Goal: Task Accomplishment & Management: Use online tool/utility

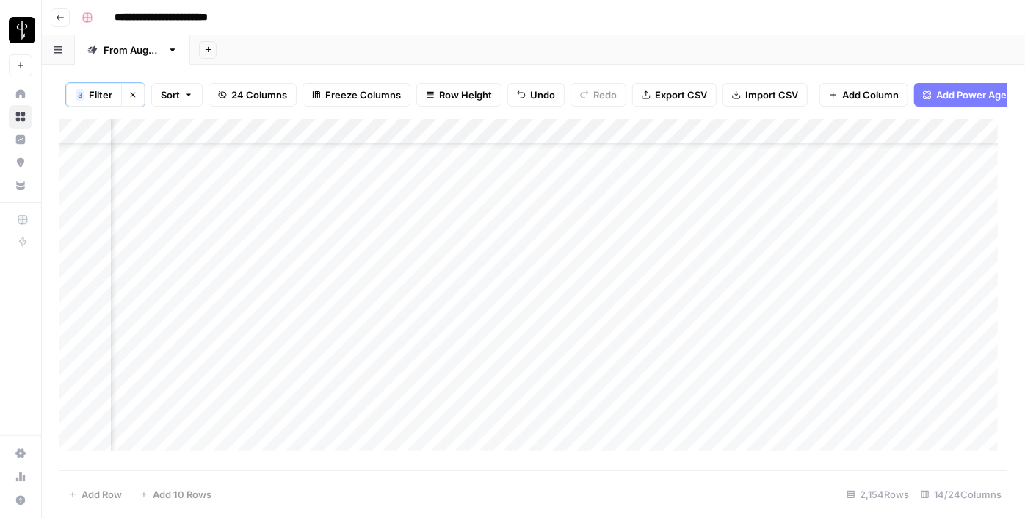
scroll to position [684, 1338]
click at [267, 226] on div "Add Column" at bounding box center [533, 290] width 948 height 342
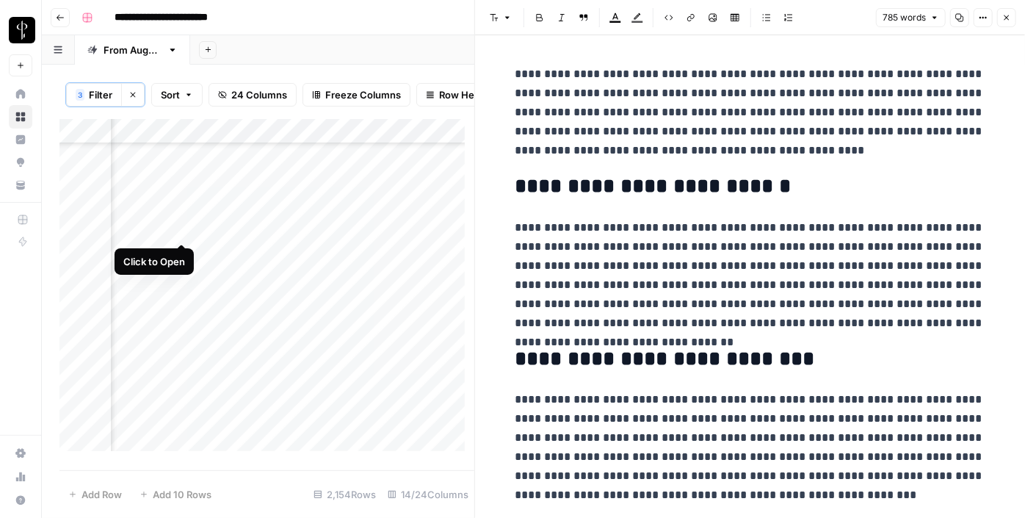
click at [178, 224] on div "Add Column" at bounding box center [266, 290] width 415 height 342
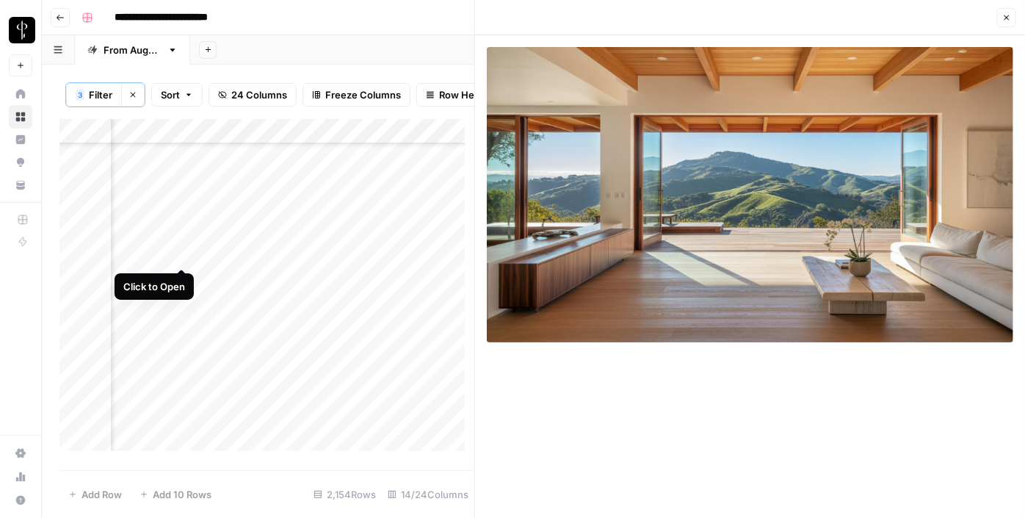
click at [184, 247] on div "Add Column" at bounding box center [266, 290] width 415 height 342
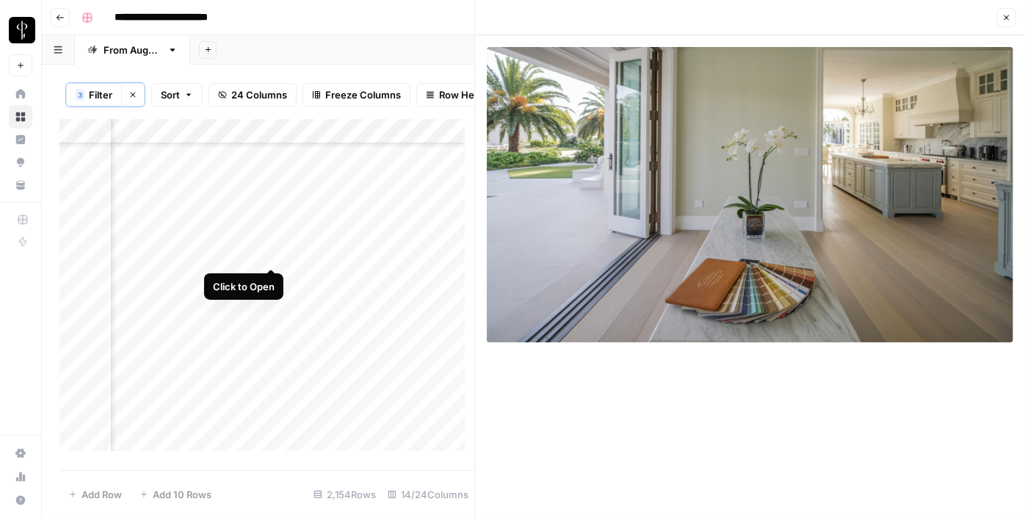
click at [270, 254] on div "Add Column" at bounding box center [266, 290] width 415 height 342
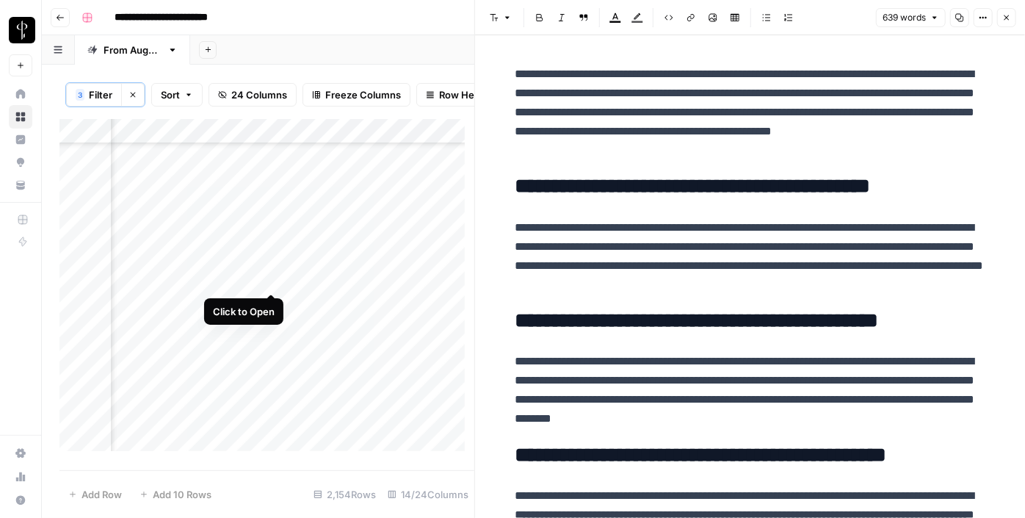
click at [271, 276] on div "Add Column" at bounding box center [266, 290] width 415 height 342
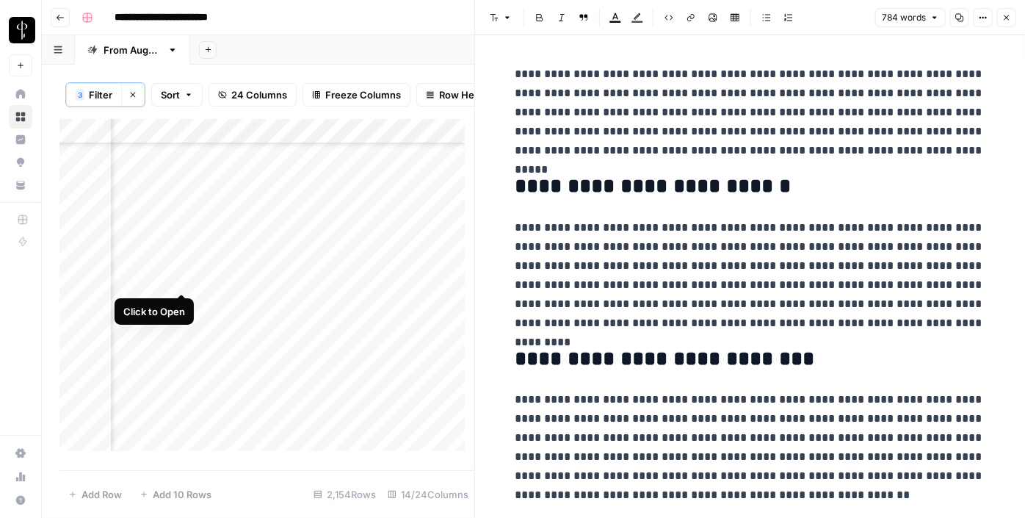
click at [178, 278] on div "Add Column" at bounding box center [266, 290] width 415 height 342
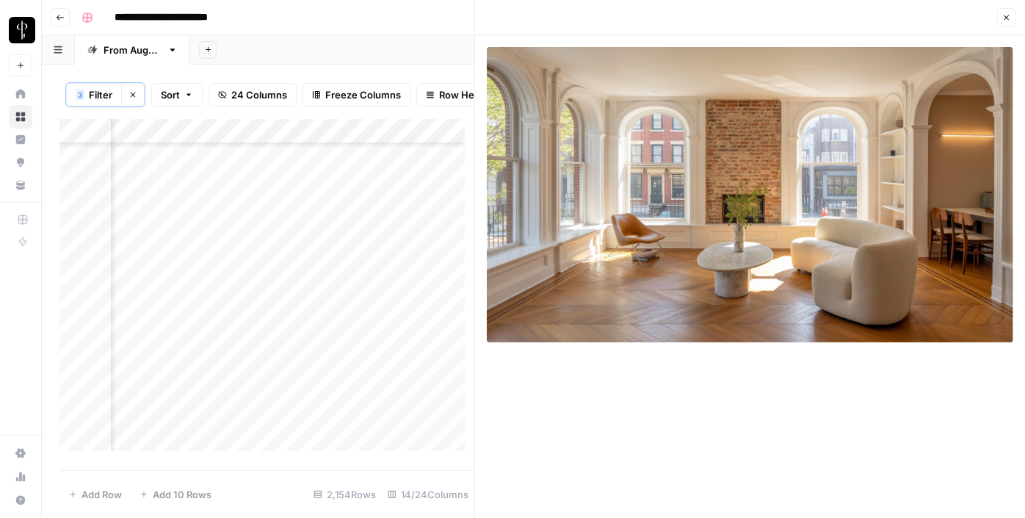
click at [184, 305] on div "Add Column" at bounding box center [266, 290] width 415 height 342
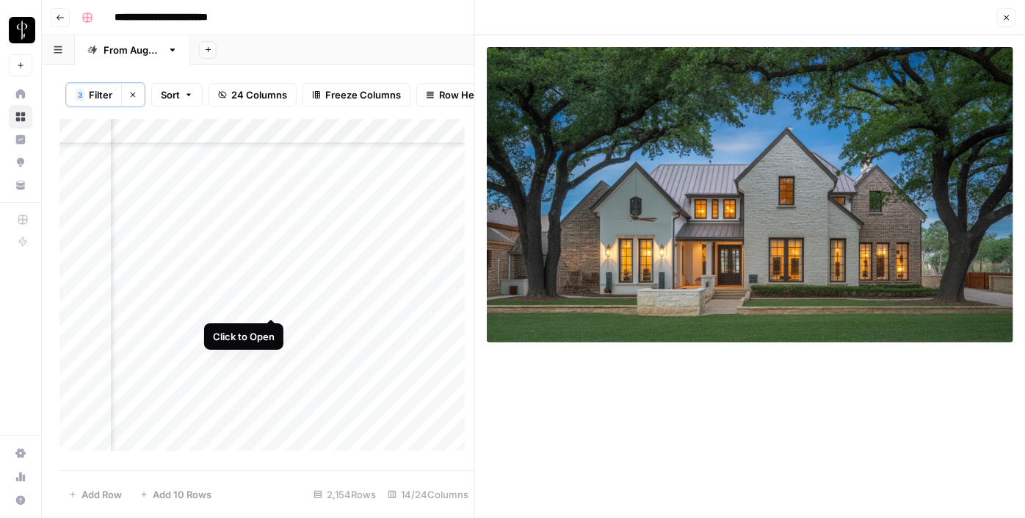
click at [269, 307] on div "Add Column" at bounding box center [266, 290] width 415 height 342
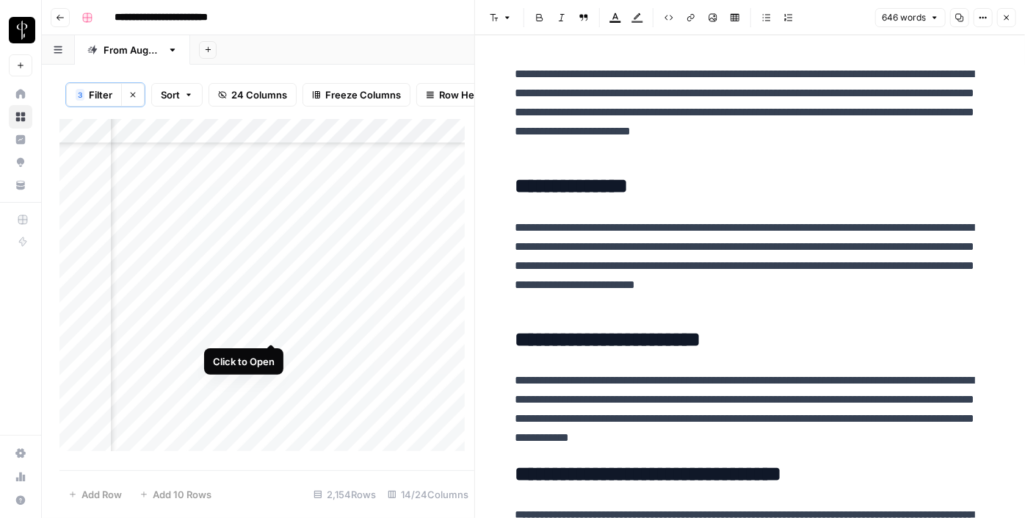
click at [272, 323] on div "Add Column" at bounding box center [266, 290] width 415 height 342
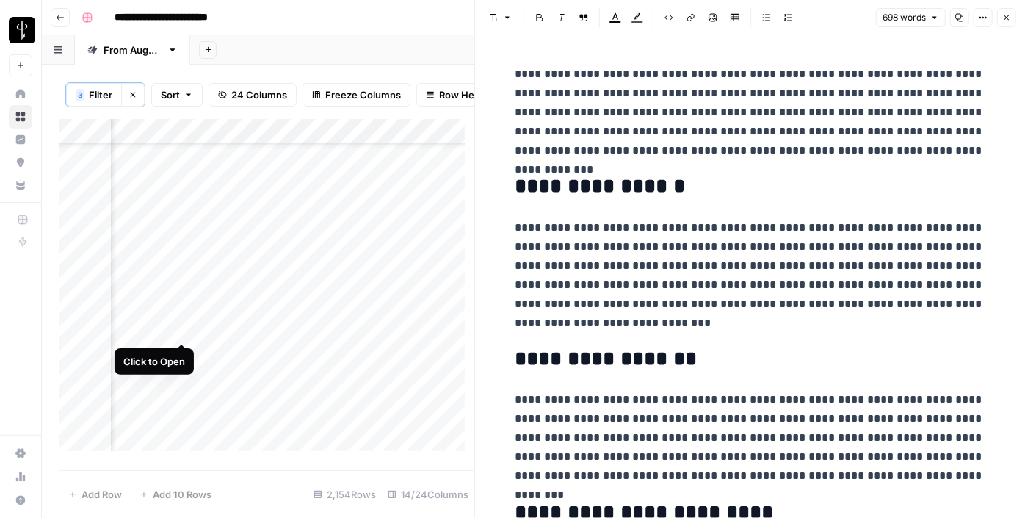
click at [179, 329] on div "Add Column" at bounding box center [266, 290] width 415 height 342
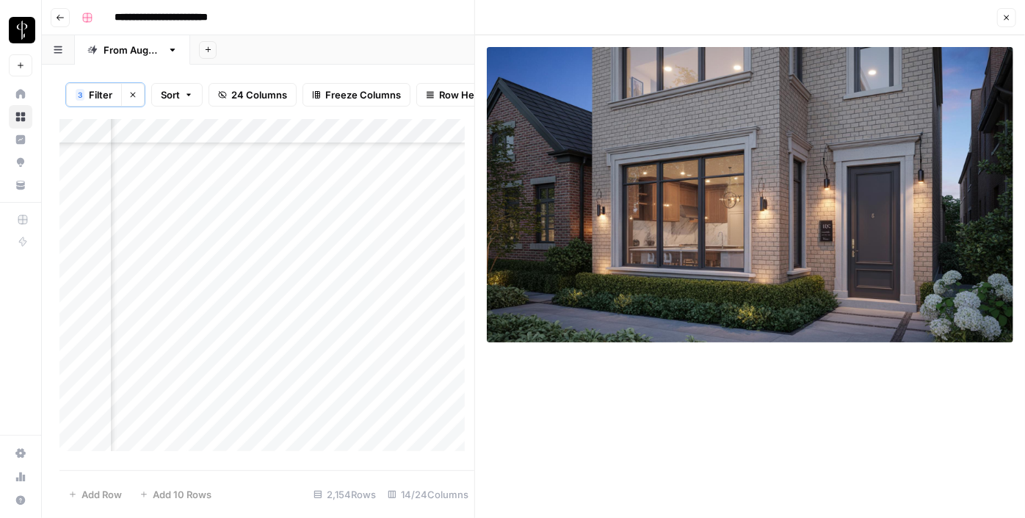
click at [1005, 20] on icon "button" at bounding box center [1007, 17] width 5 height 5
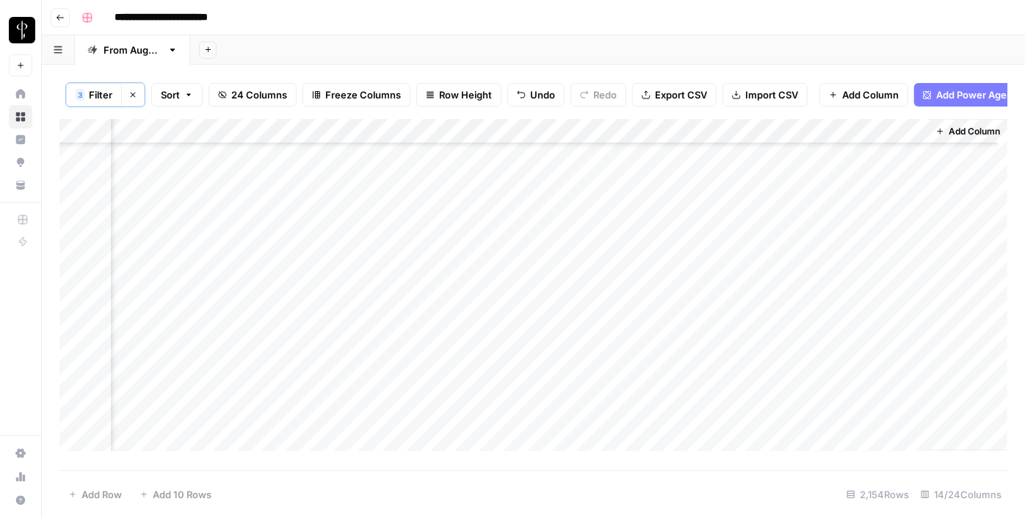
scroll to position [684, 1332]
click at [723, 210] on div "Add Column" at bounding box center [533, 290] width 948 height 342
drag, startPoint x: 756, startPoint y: 216, endPoint x: 723, endPoint y: 328, distance: 116.2
click at [723, 328] on div "Add Column" at bounding box center [533, 290] width 948 height 342
click at [454, 328] on div "Add Column" at bounding box center [533, 290] width 948 height 342
